Goal: Task Accomplishment & Management: Manage account settings

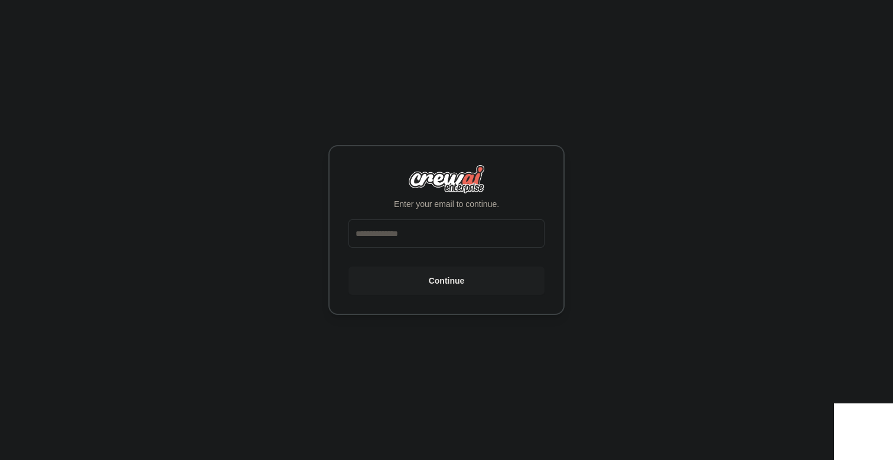
click at [396, 248] on div at bounding box center [446, 236] width 196 height 33
click at [408, 244] on input "email" at bounding box center [446, 234] width 196 height 28
click at [348, 267] on button "Continue" at bounding box center [446, 281] width 196 height 28
type input "**********"
click at [424, 280] on button "Continue" at bounding box center [446, 281] width 196 height 28
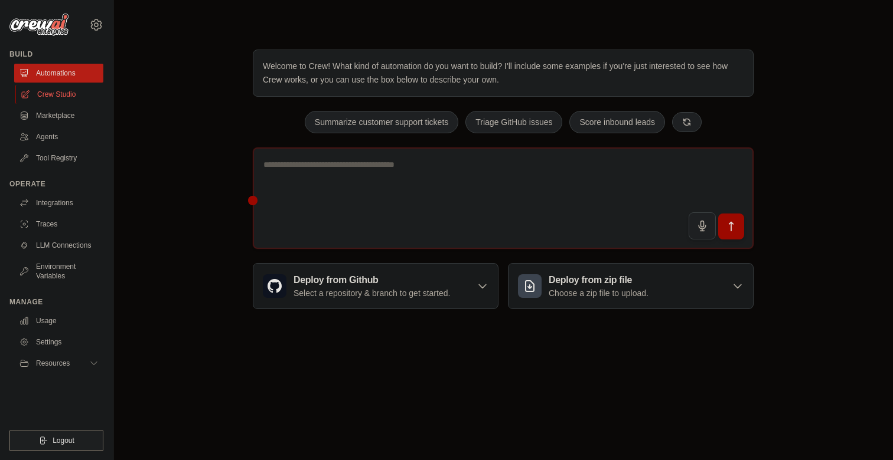
click at [52, 99] on link "Crew Studio" at bounding box center [59, 94] width 89 height 19
click at [57, 94] on link "Crew Studio" at bounding box center [59, 94] width 89 height 19
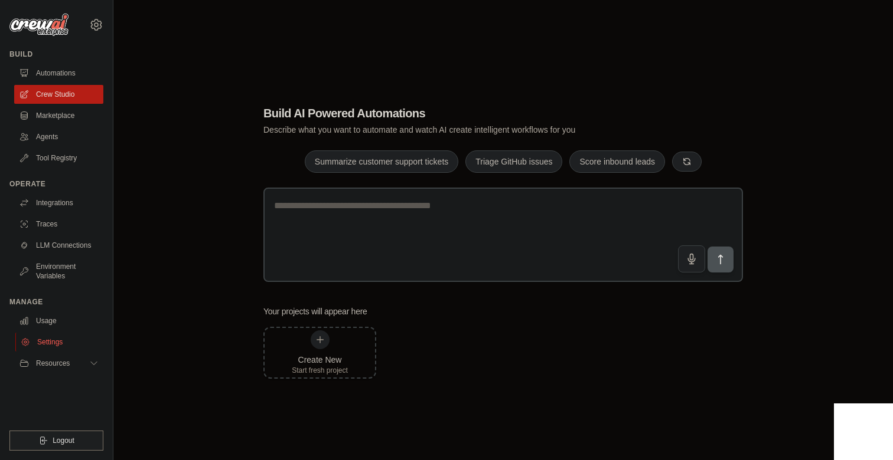
click at [51, 347] on link "Settings" at bounding box center [59, 342] width 89 height 19
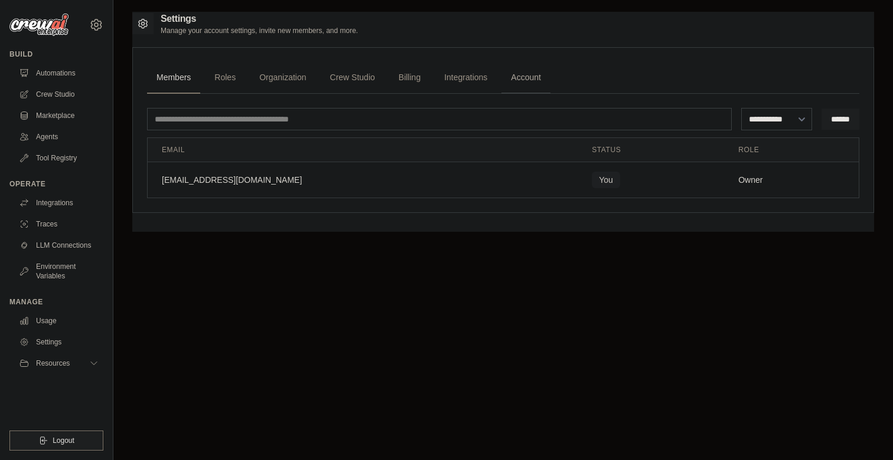
click at [519, 79] on link "Account" at bounding box center [525, 78] width 49 height 32
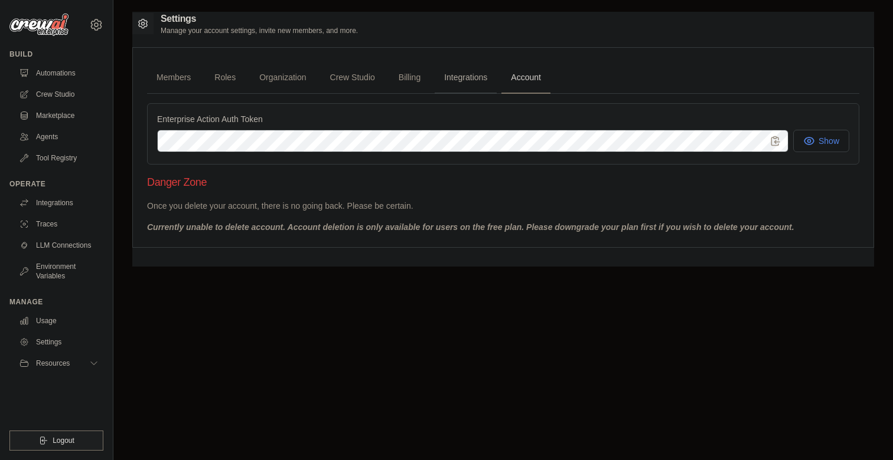
click at [466, 72] on link "Integrations" at bounding box center [465, 78] width 62 height 32
click at [400, 76] on link "Billing" at bounding box center [409, 78] width 41 height 32
